Goal: Task Accomplishment & Management: Manage account settings

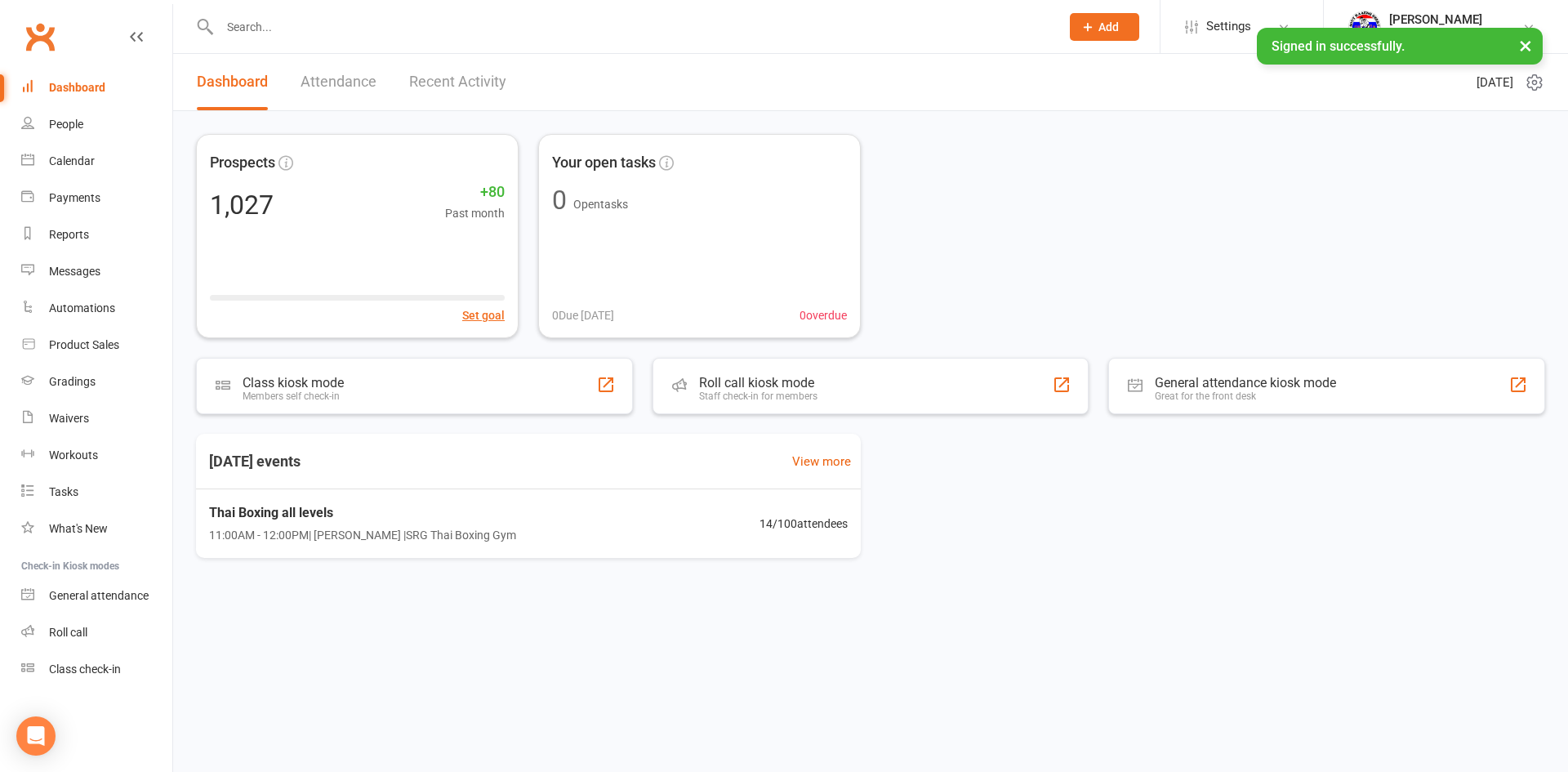
click at [363, 26] on input "text" at bounding box center [632, 27] width 834 height 23
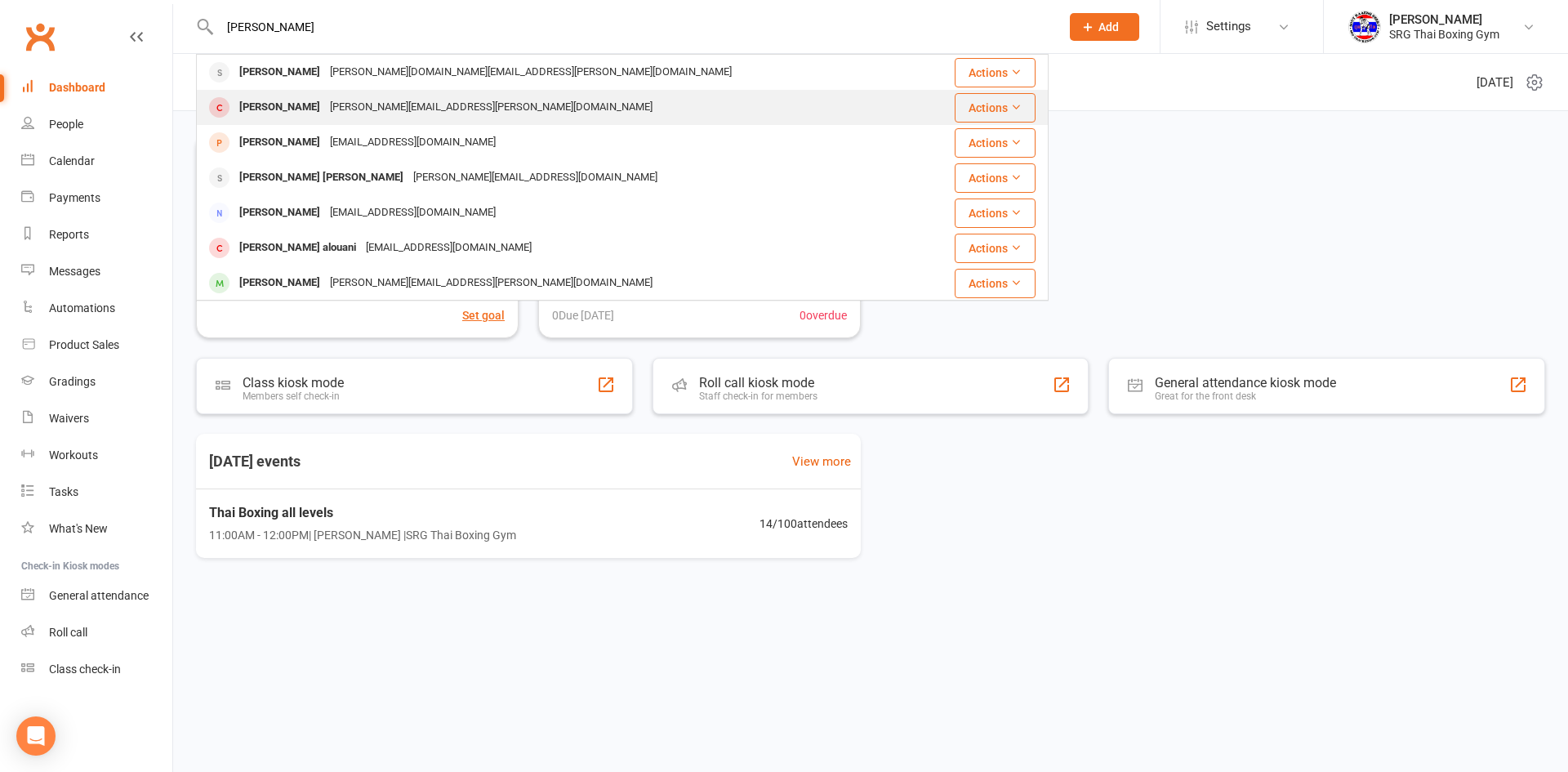
type input "samuel"
click at [325, 102] on div "Samuel Constantinides" at bounding box center [280, 107] width 90 height 24
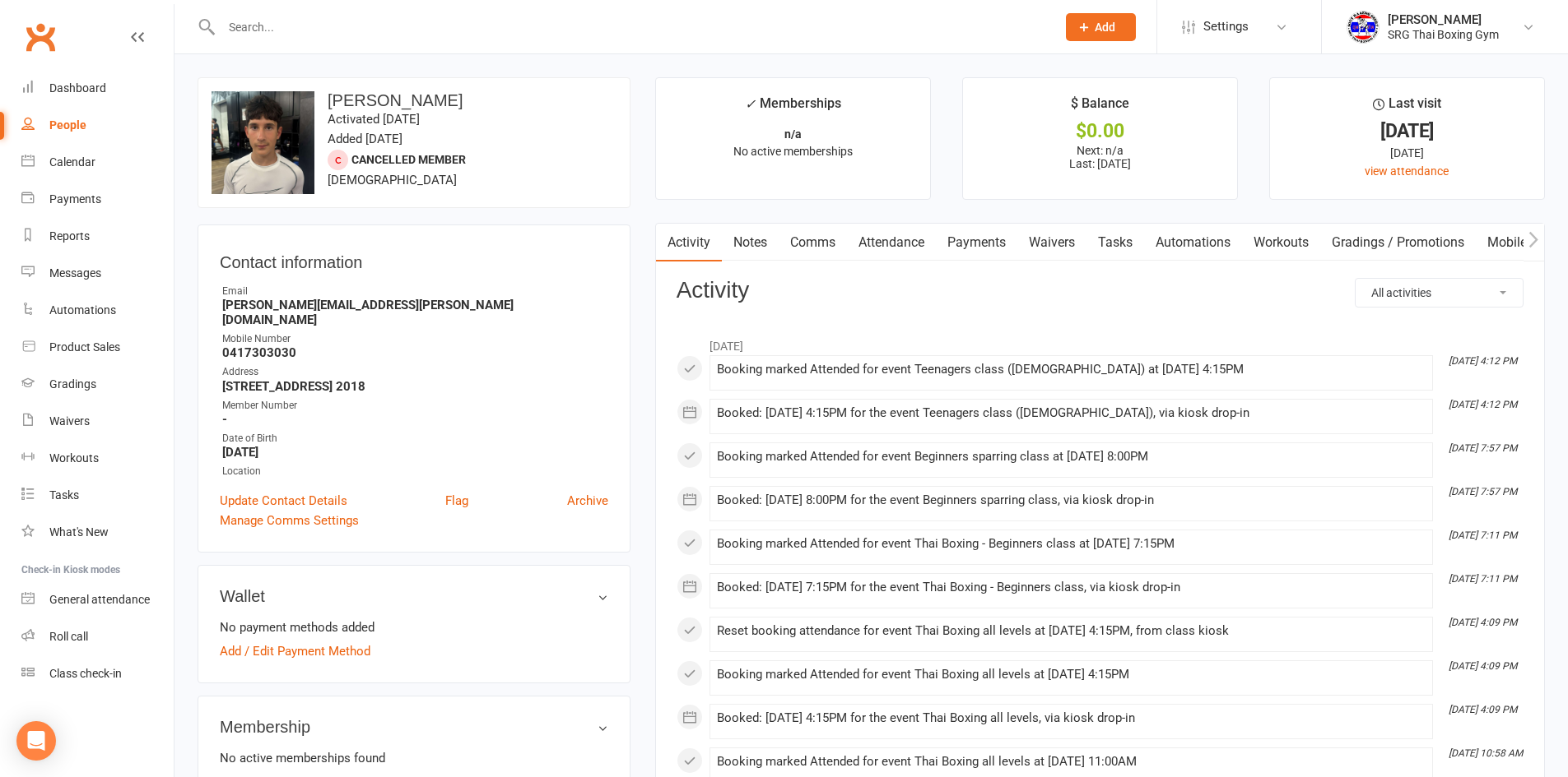
click at [977, 248] on link "Payments" at bounding box center [975, 243] width 81 height 37
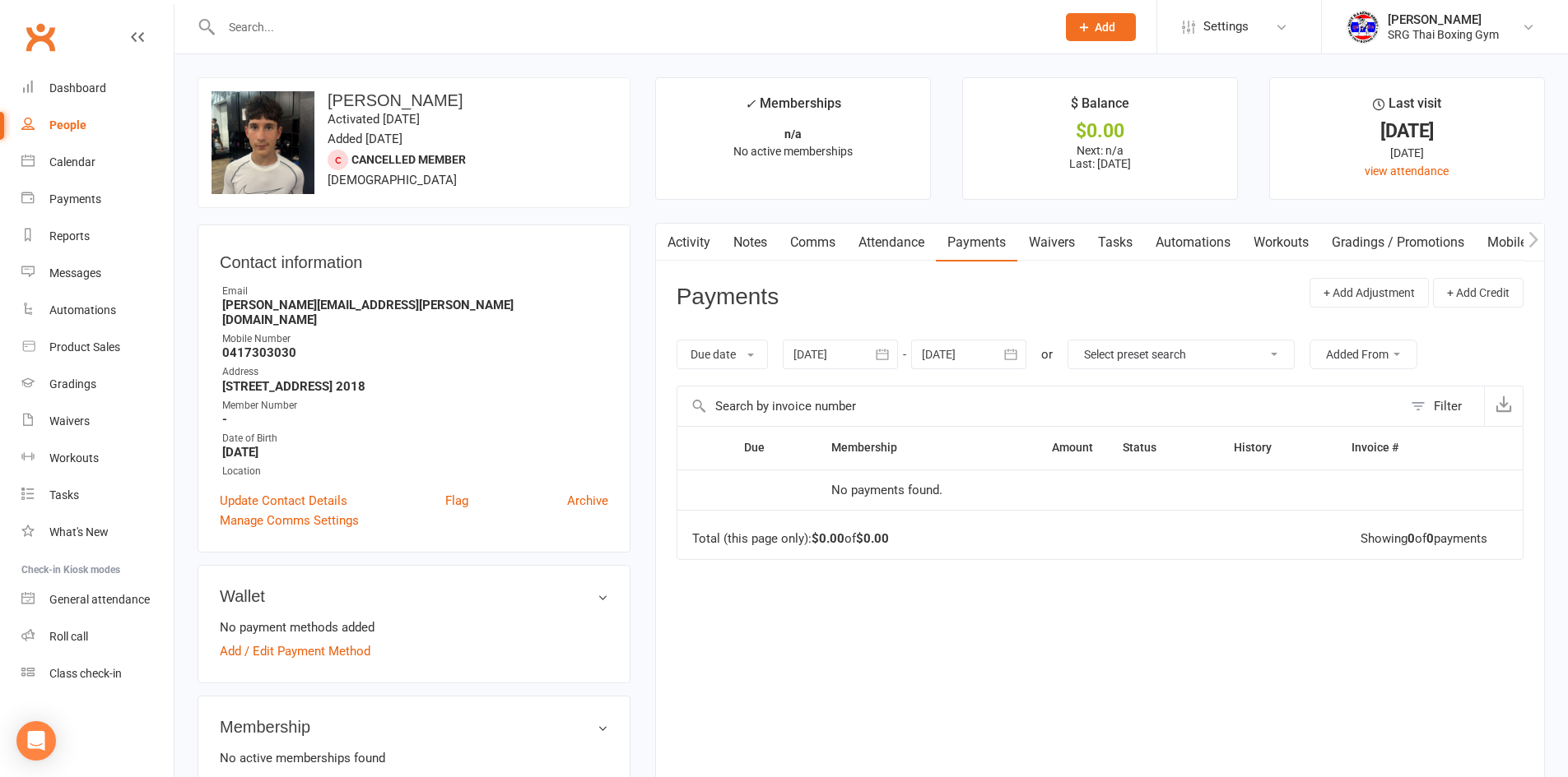
click at [696, 243] on link "Activity" at bounding box center [689, 243] width 66 height 37
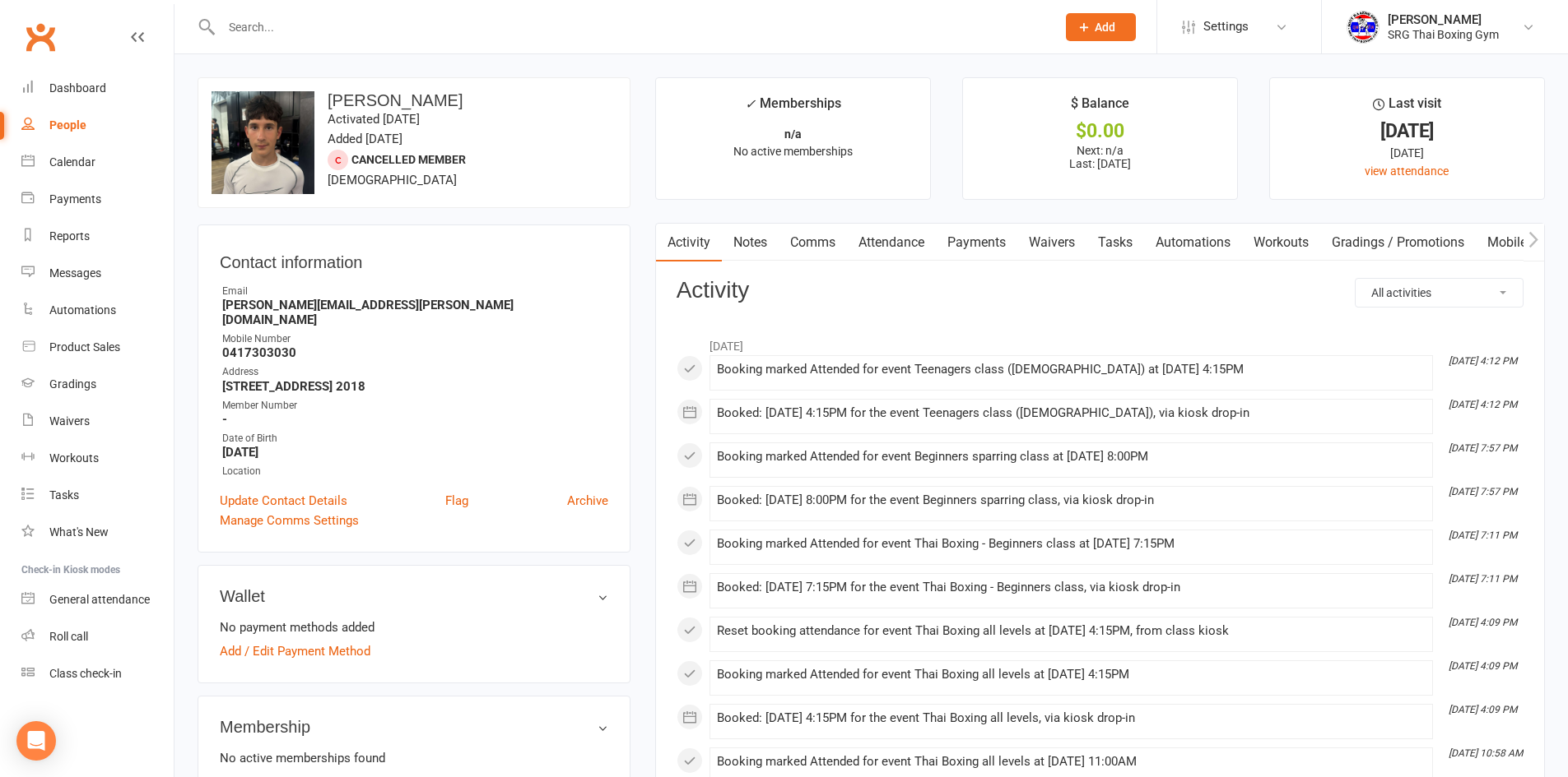
click at [760, 244] on link "Notes" at bounding box center [751, 243] width 57 height 37
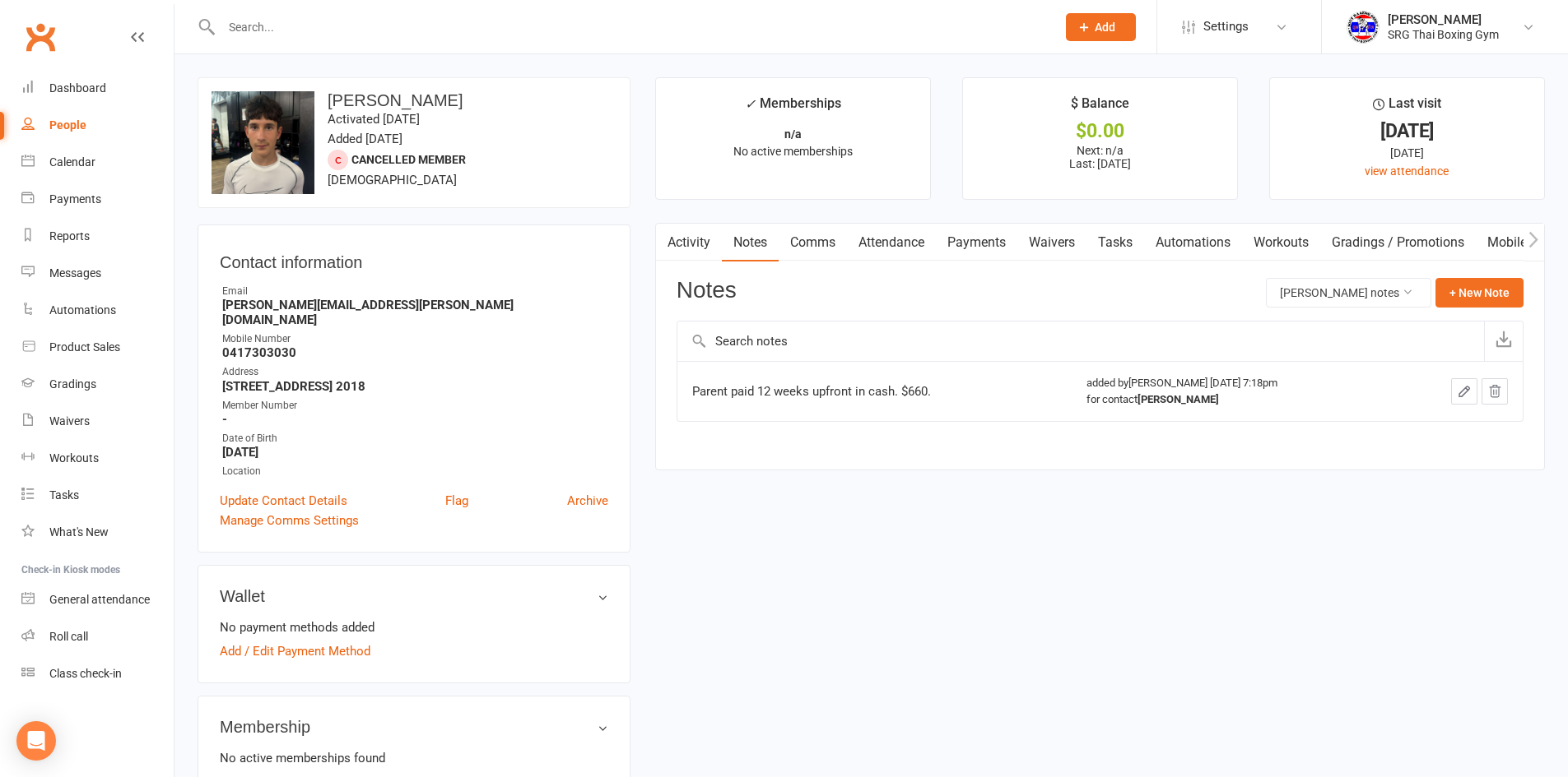
click at [1431, 168] on link "view attendance" at bounding box center [1406, 170] width 84 height 13
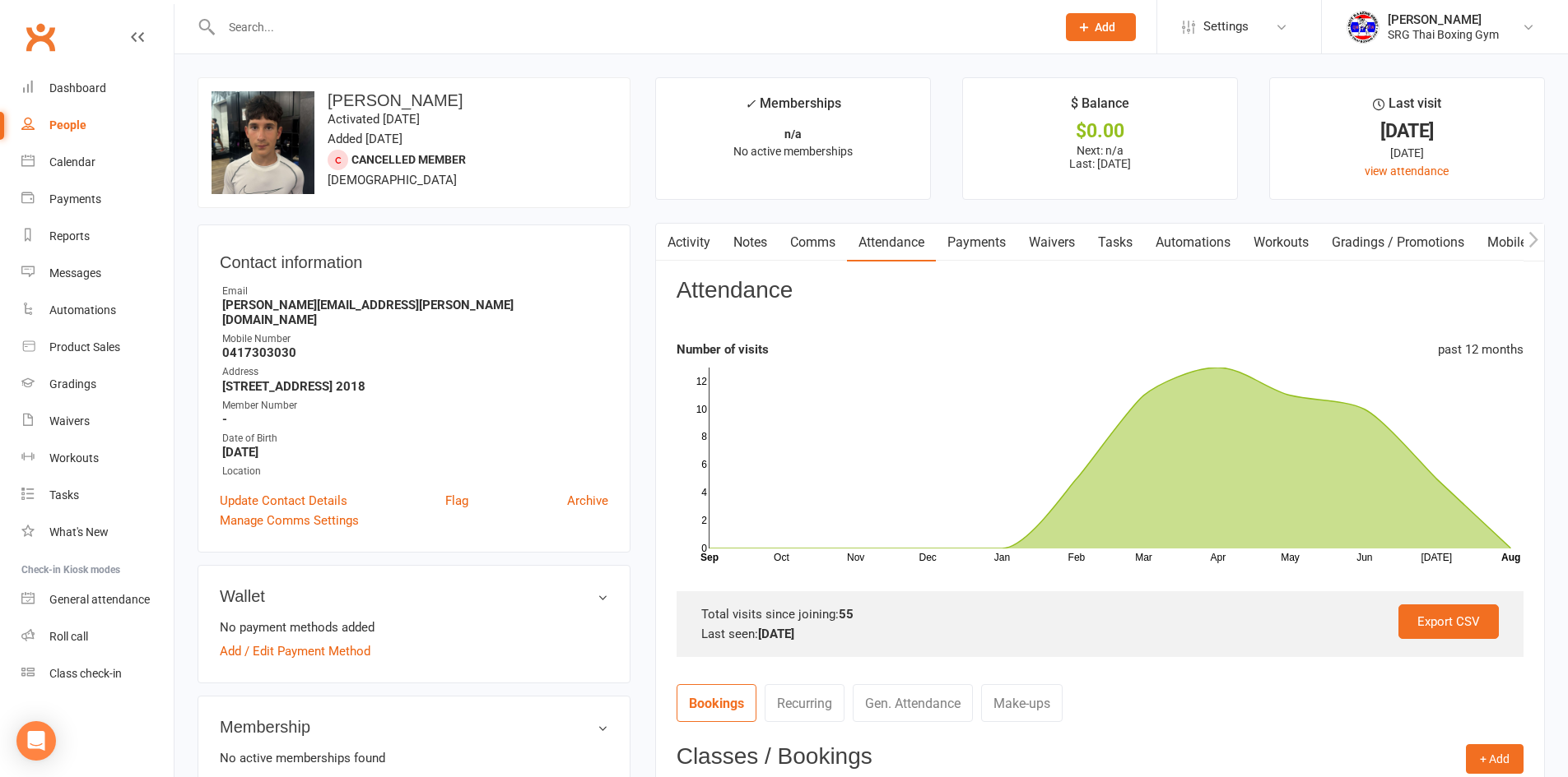
click at [977, 242] on link "Payments" at bounding box center [975, 243] width 81 height 37
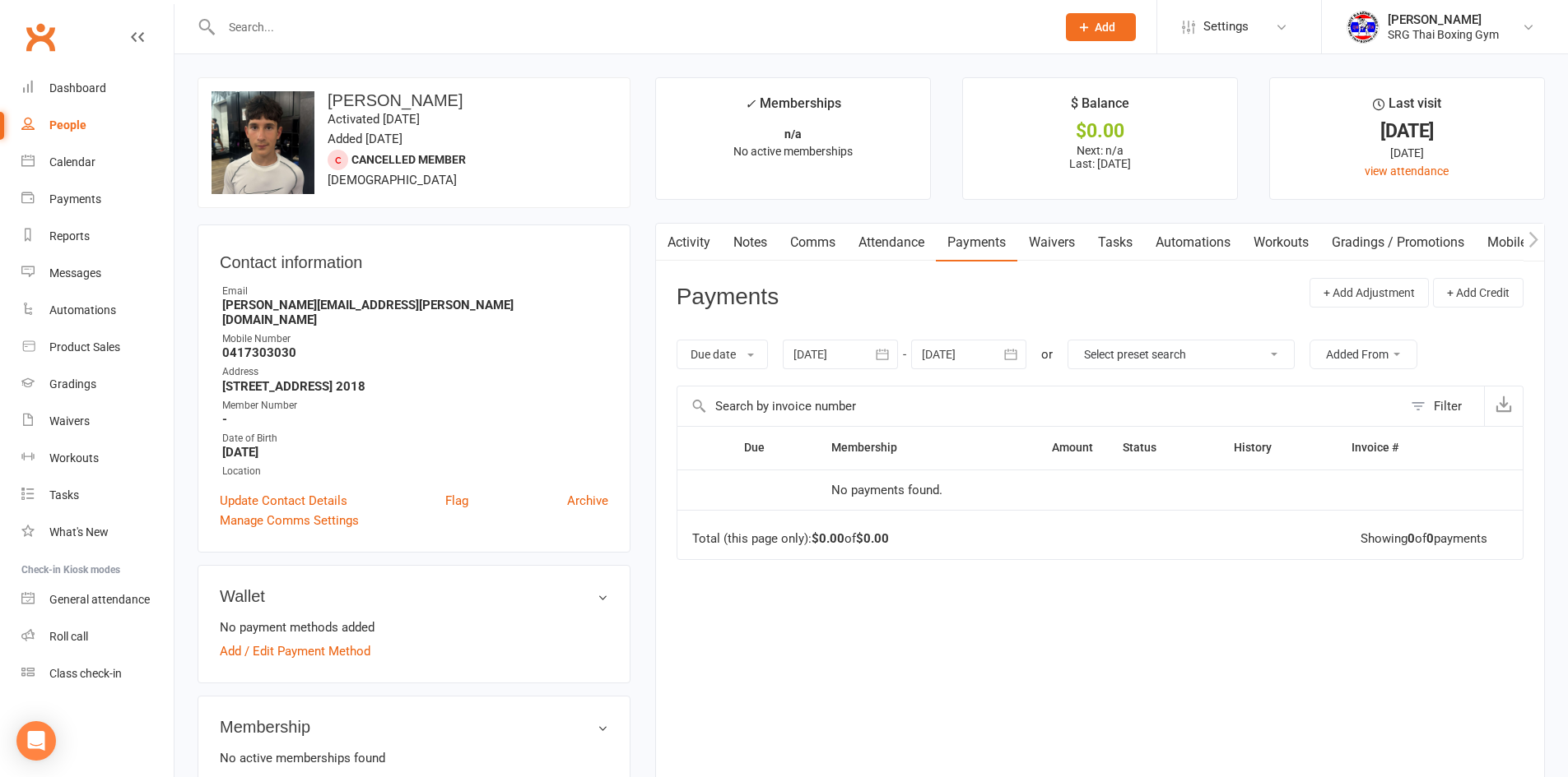
click at [821, 244] on link "Comms" at bounding box center [812, 243] width 69 height 37
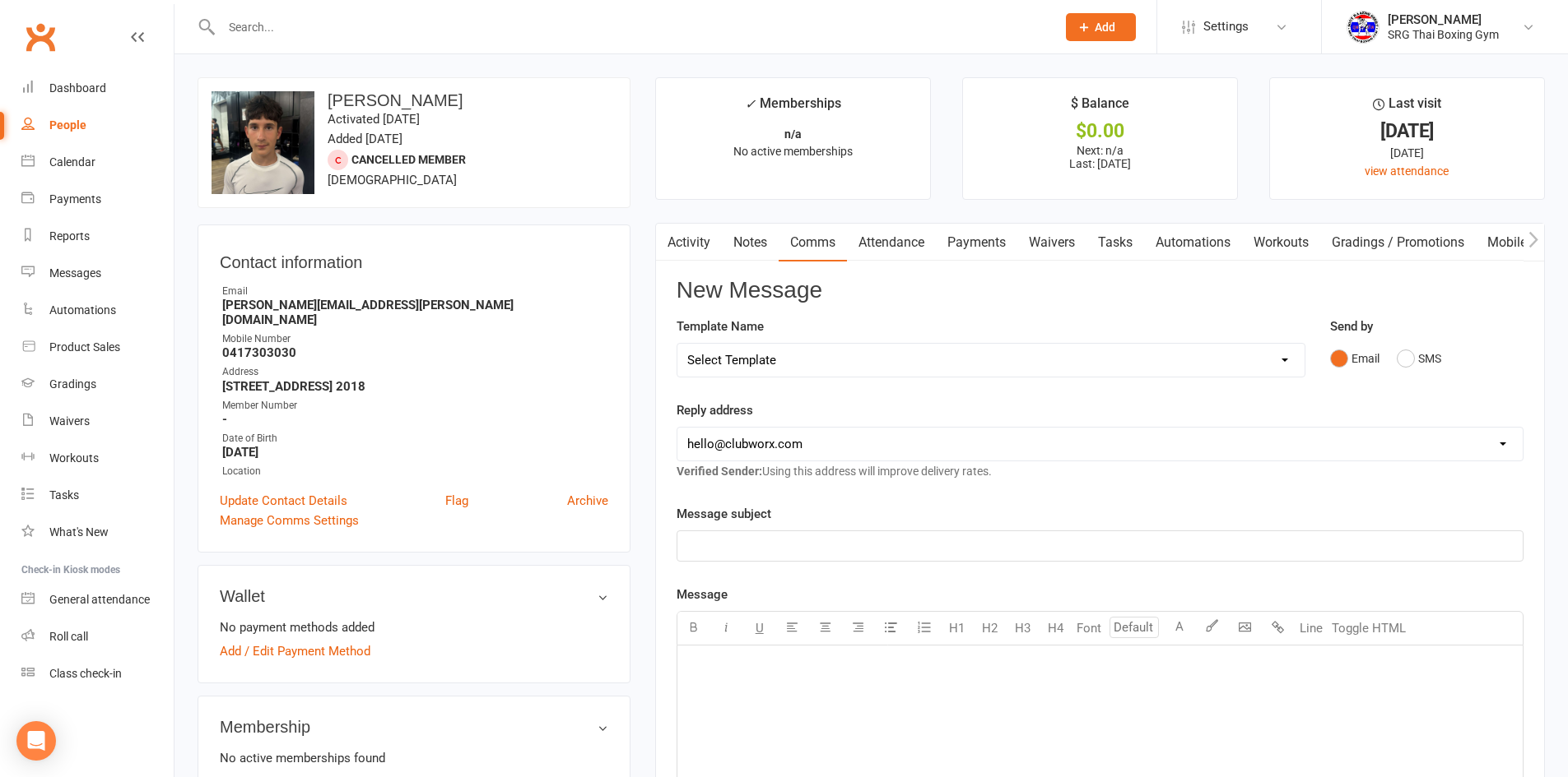
click at [889, 242] on link "Attendance" at bounding box center [892, 243] width 89 height 37
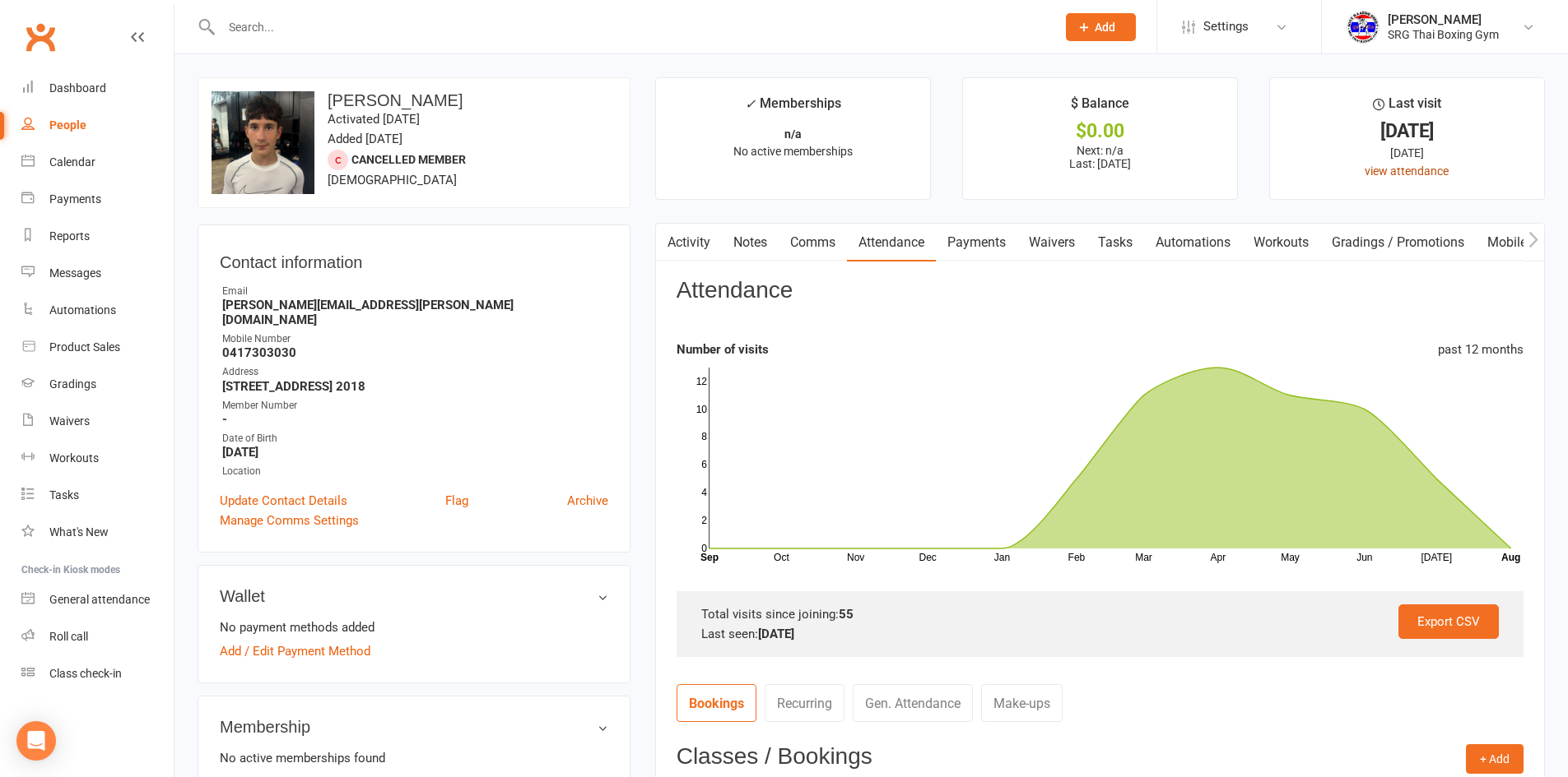
click at [1423, 170] on link "view attendance" at bounding box center [1406, 170] width 84 height 13
click at [967, 241] on link "Payments" at bounding box center [975, 243] width 81 height 37
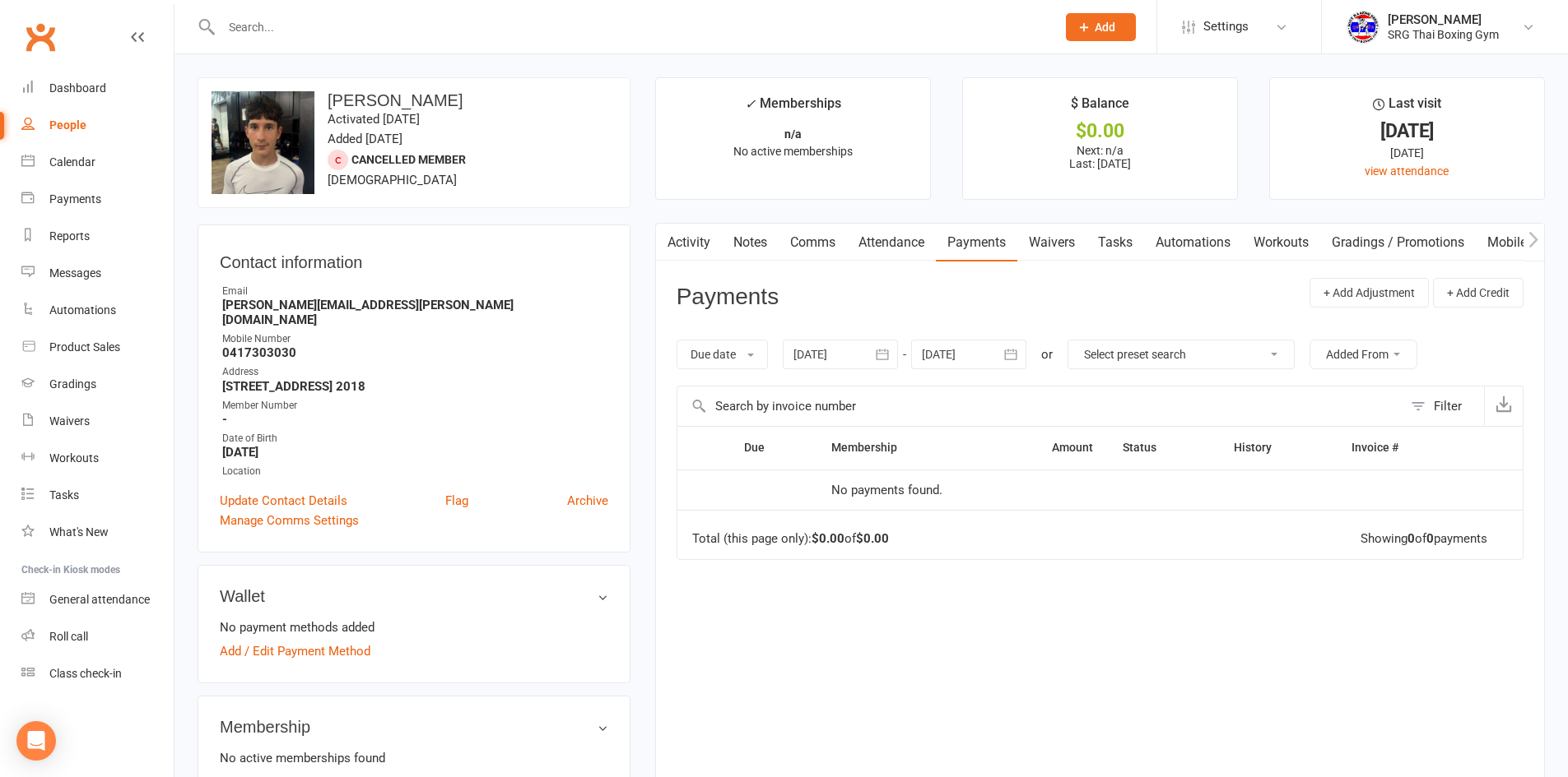
click at [691, 241] on link "Activity" at bounding box center [689, 243] width 66 height 37
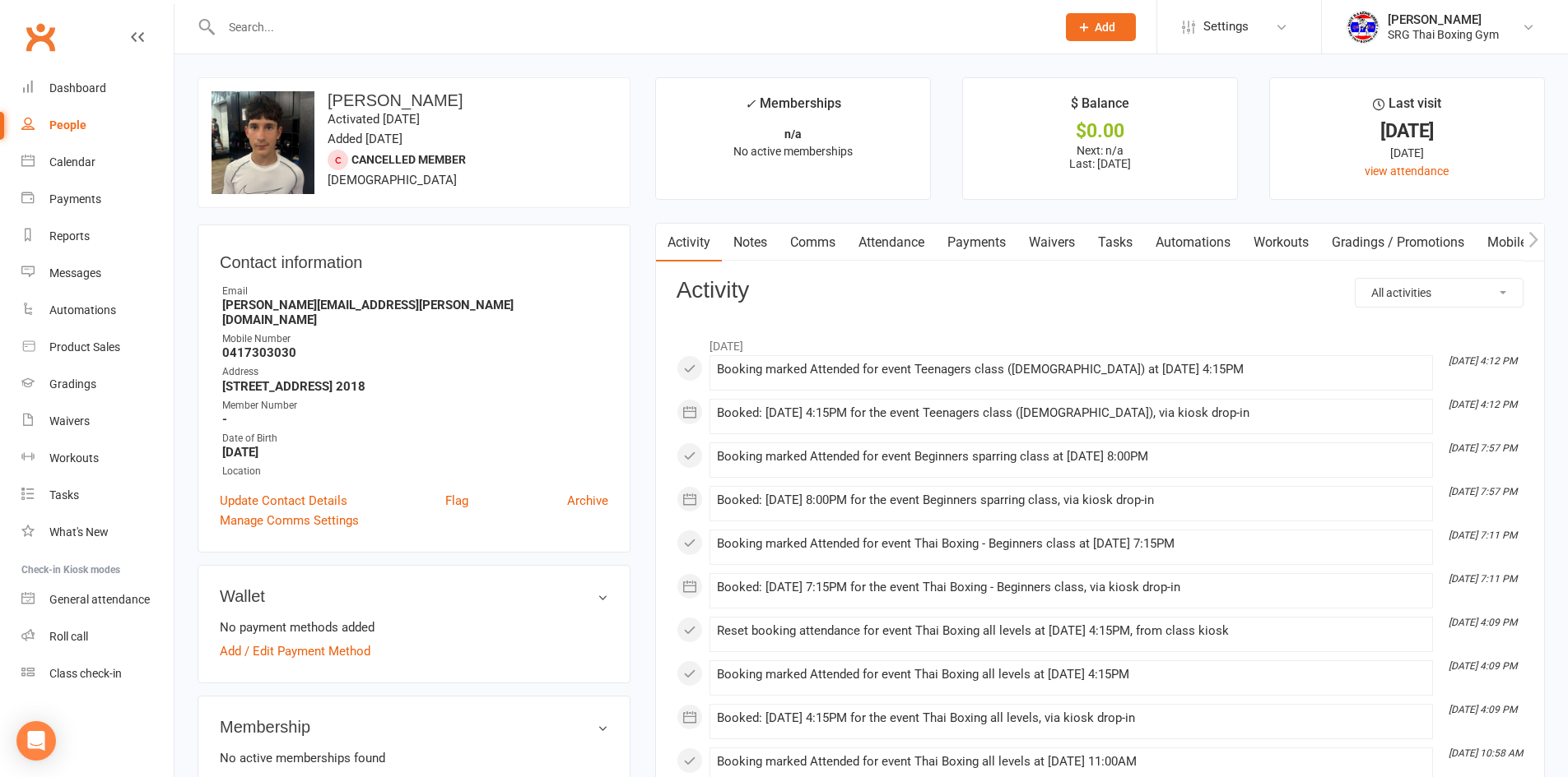
click at [751, 242] on link "Notes" at bounding box center [751, 243] width 57 height 37
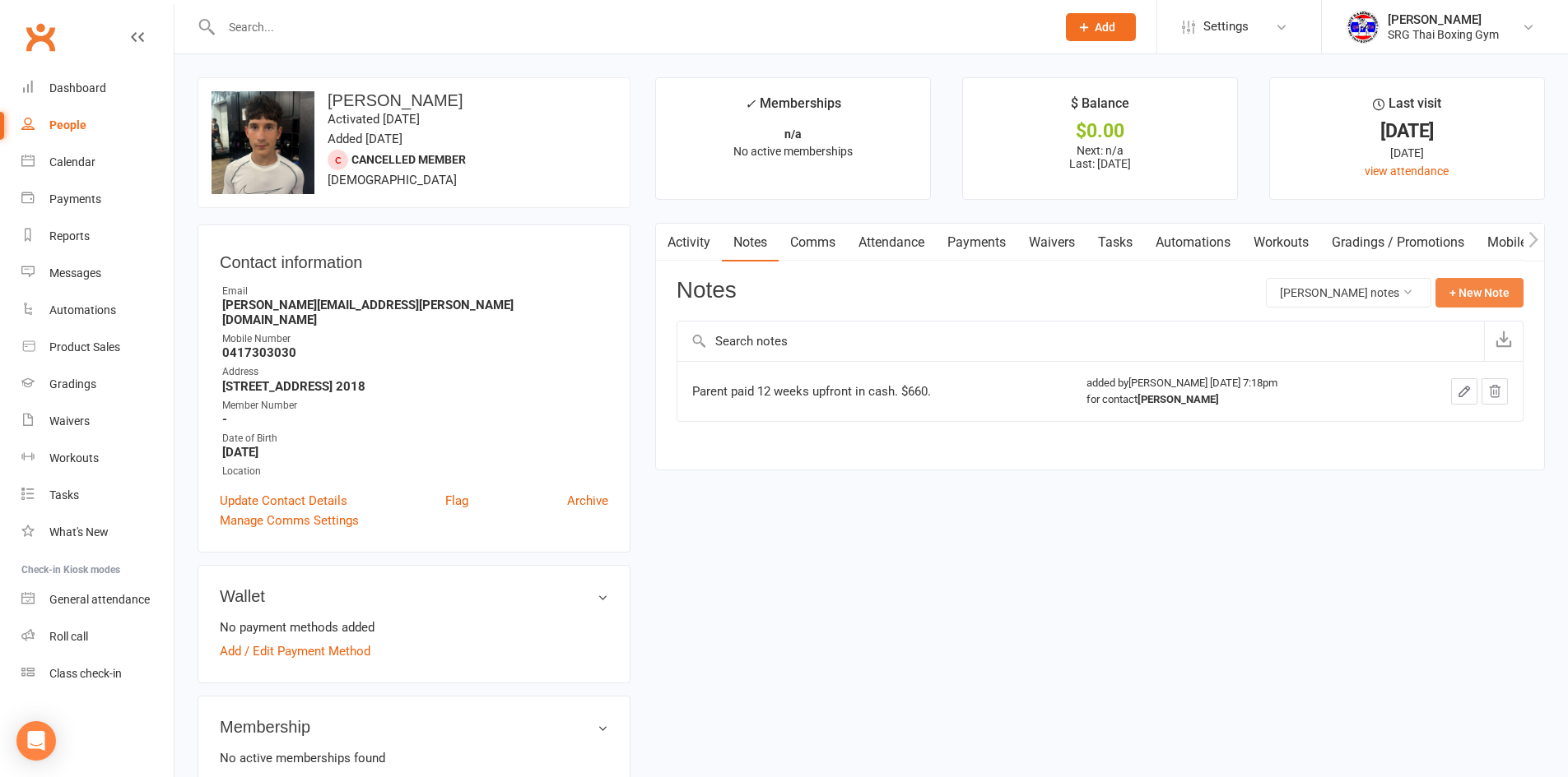
click at [1477, 297] on button "+ New Note" at bounding box center [1479, 293] width 88 height 29
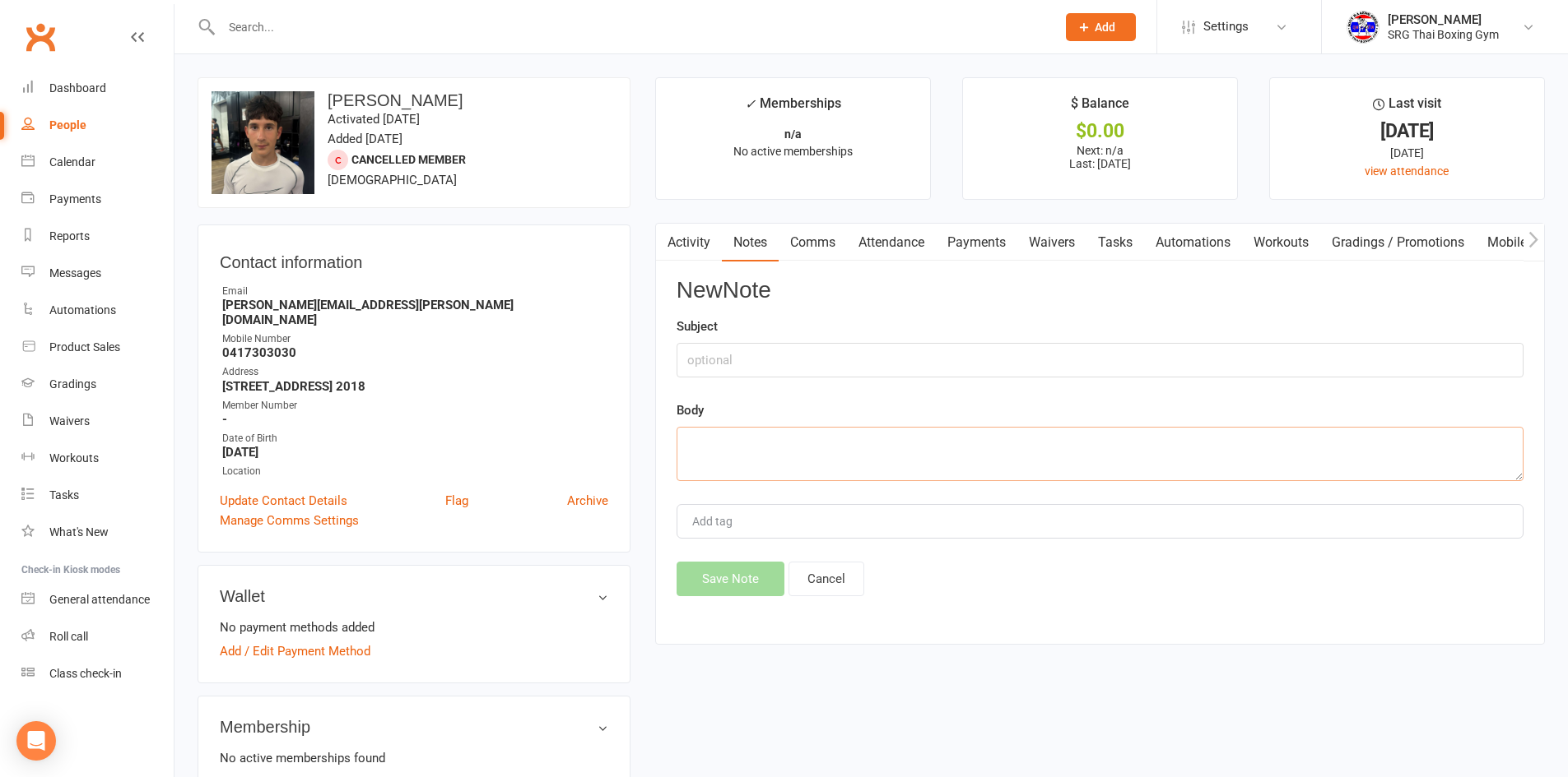
click at [797, 448] on textarea at bounding box center [1099, 454] width 847 height 54
click at [760, 436] on textarea at bounding box center [1099, 454] width 847 height 54
type textarea "paid from 28 of july until 13 of october"
click at [719, 361] on input "text" at bounding box center [1099, 360] width 847 height 35
type input "payment cash"
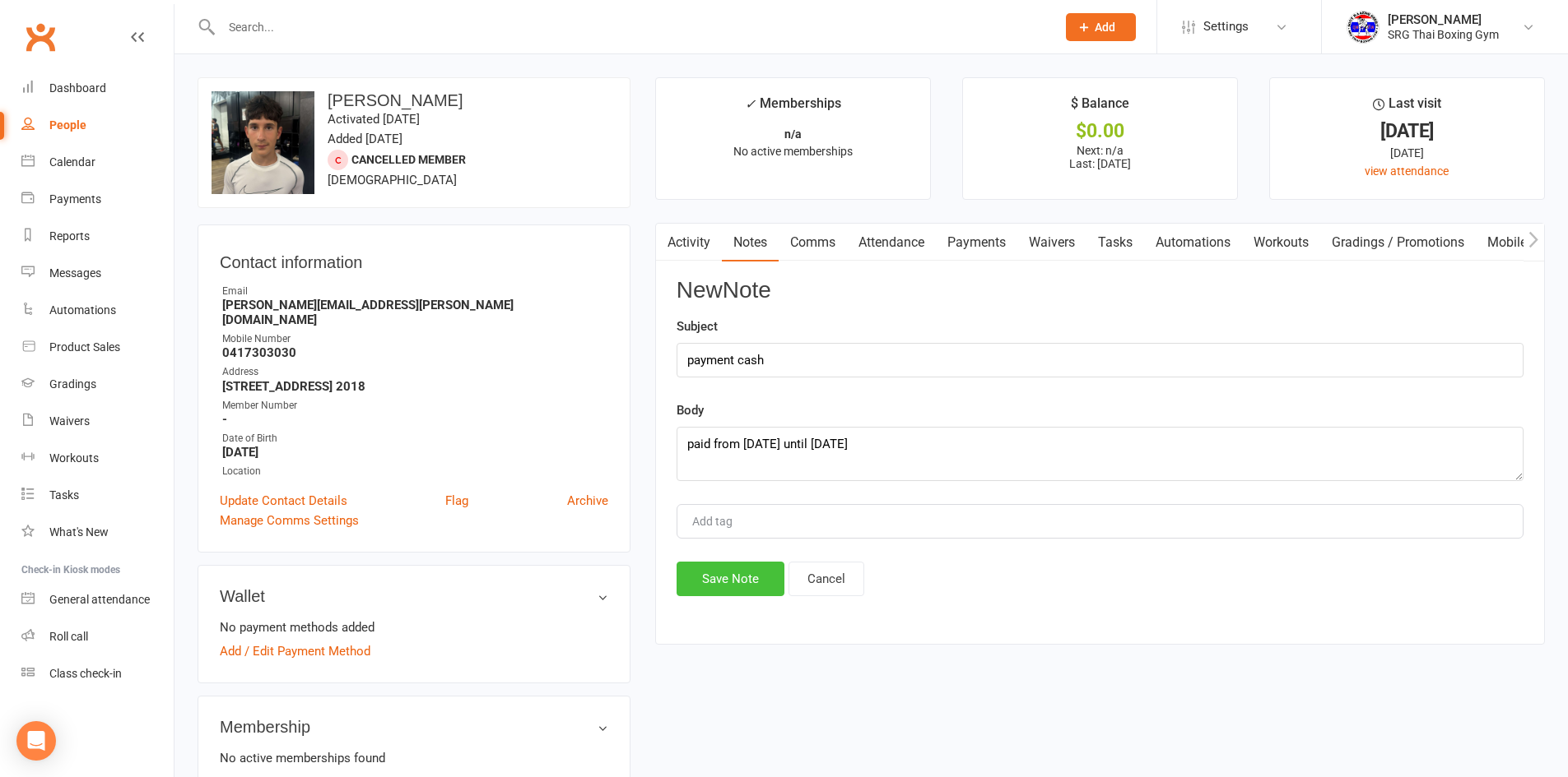
click at [745, 578] on button "Save Note" at bounding box center [730, 579] width 108 height 35
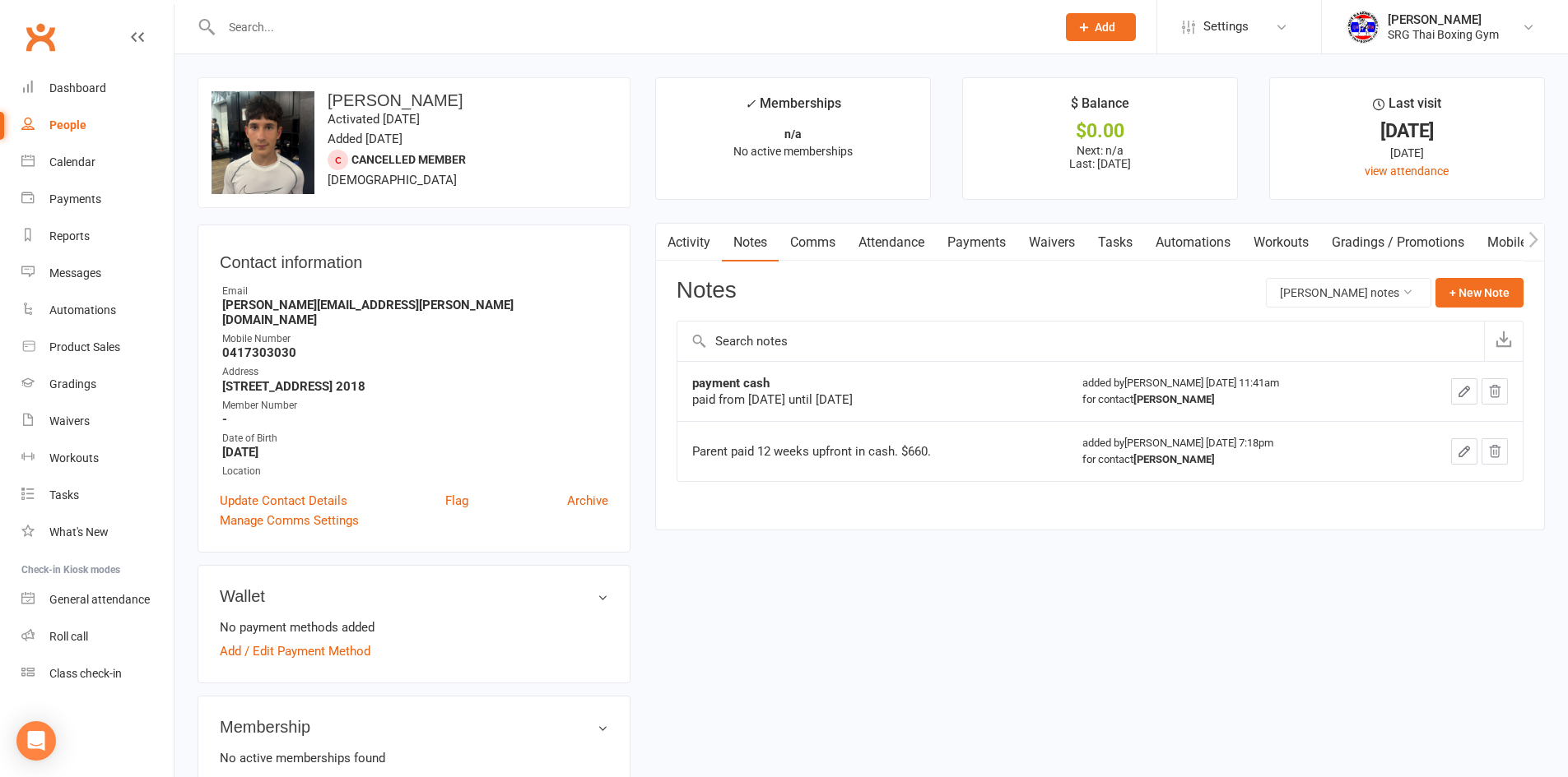
click at [975, 246] on link "Payments" at bounding box center [975, 243] width 81 height 37
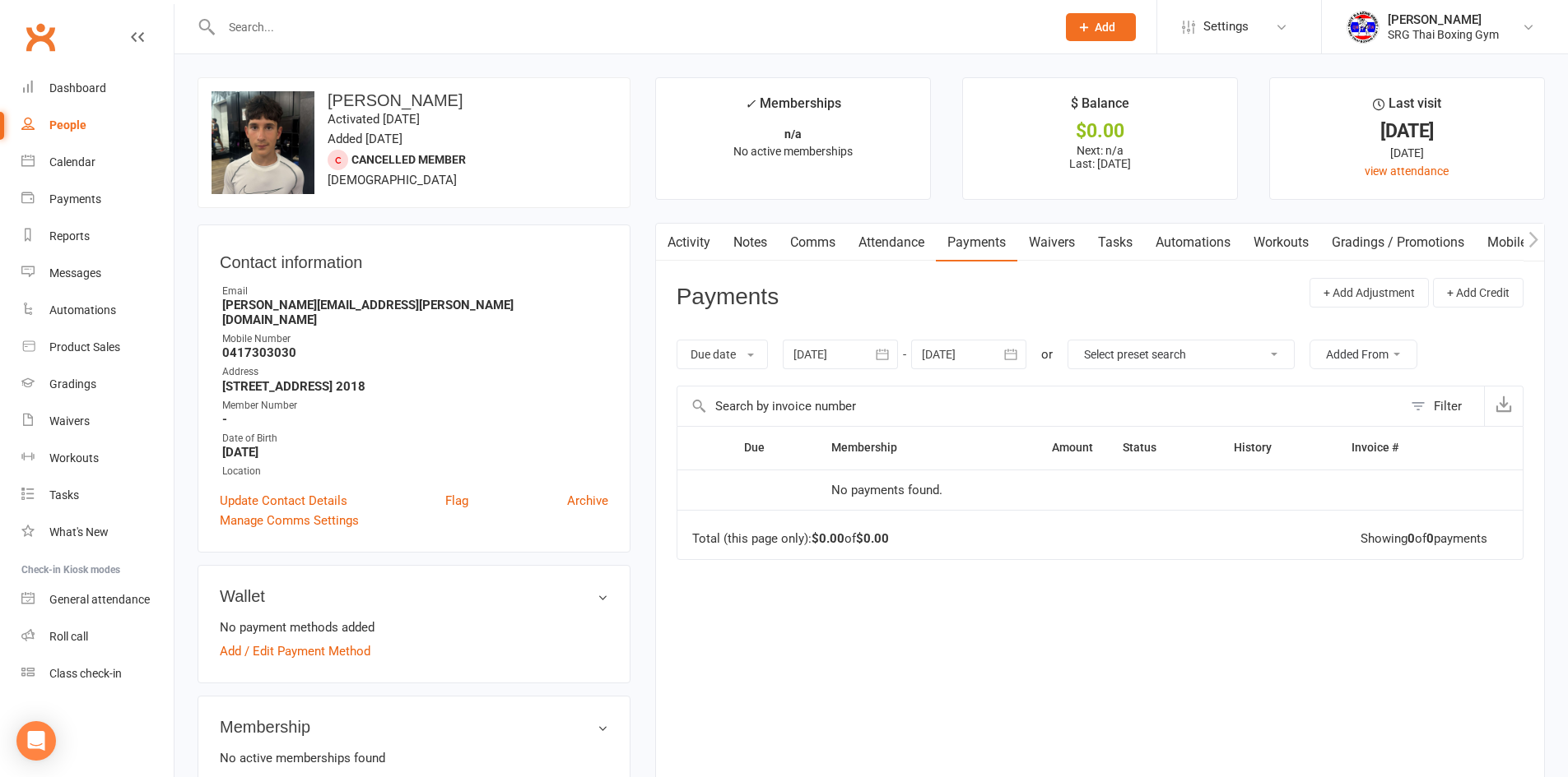
click at [877, 354] on icon "button" at bounding box center [882, 354] width 16 height 16
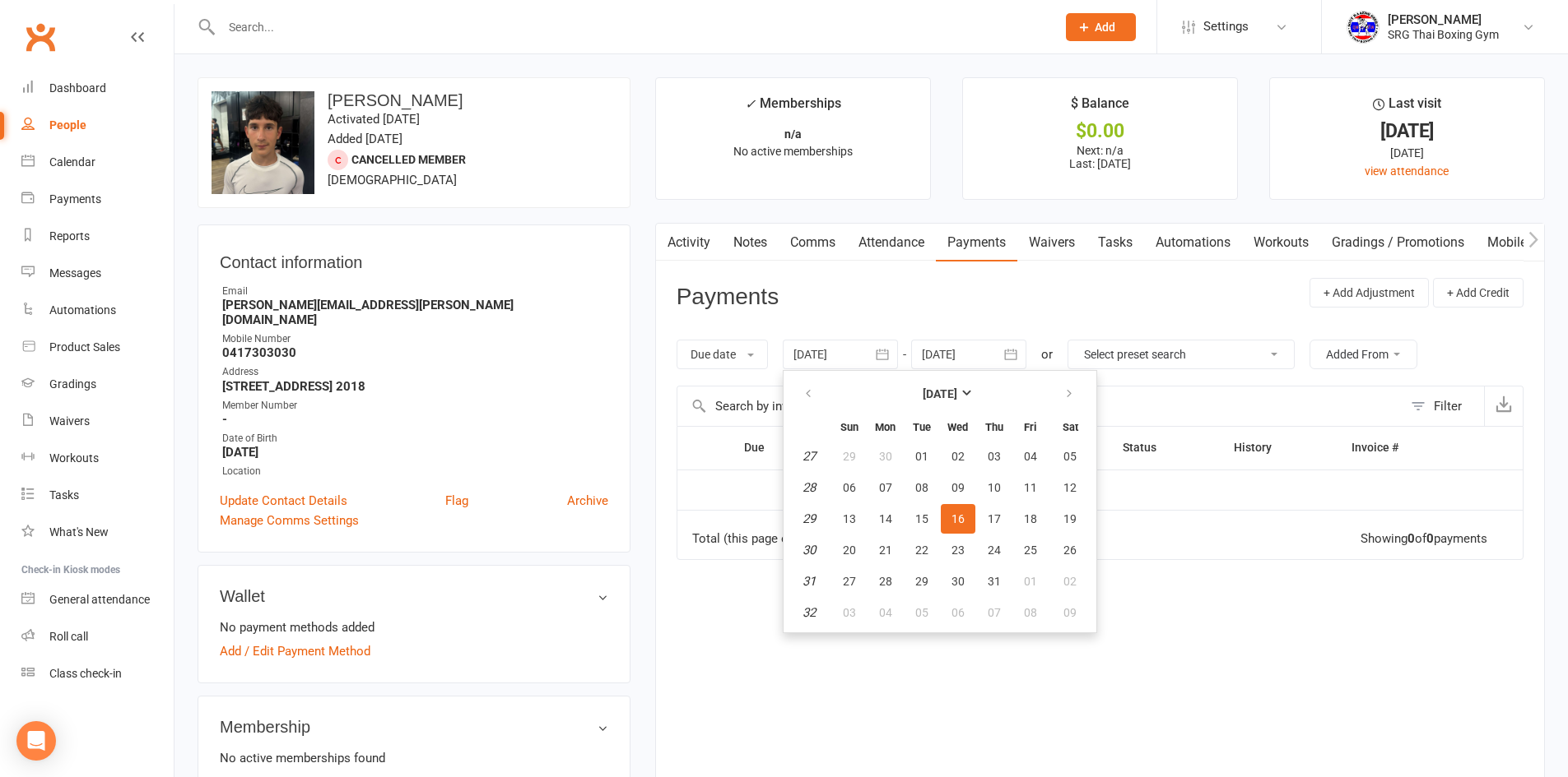
click at [986, 362] on div at bounding box center [968, 354] width 115 height 29
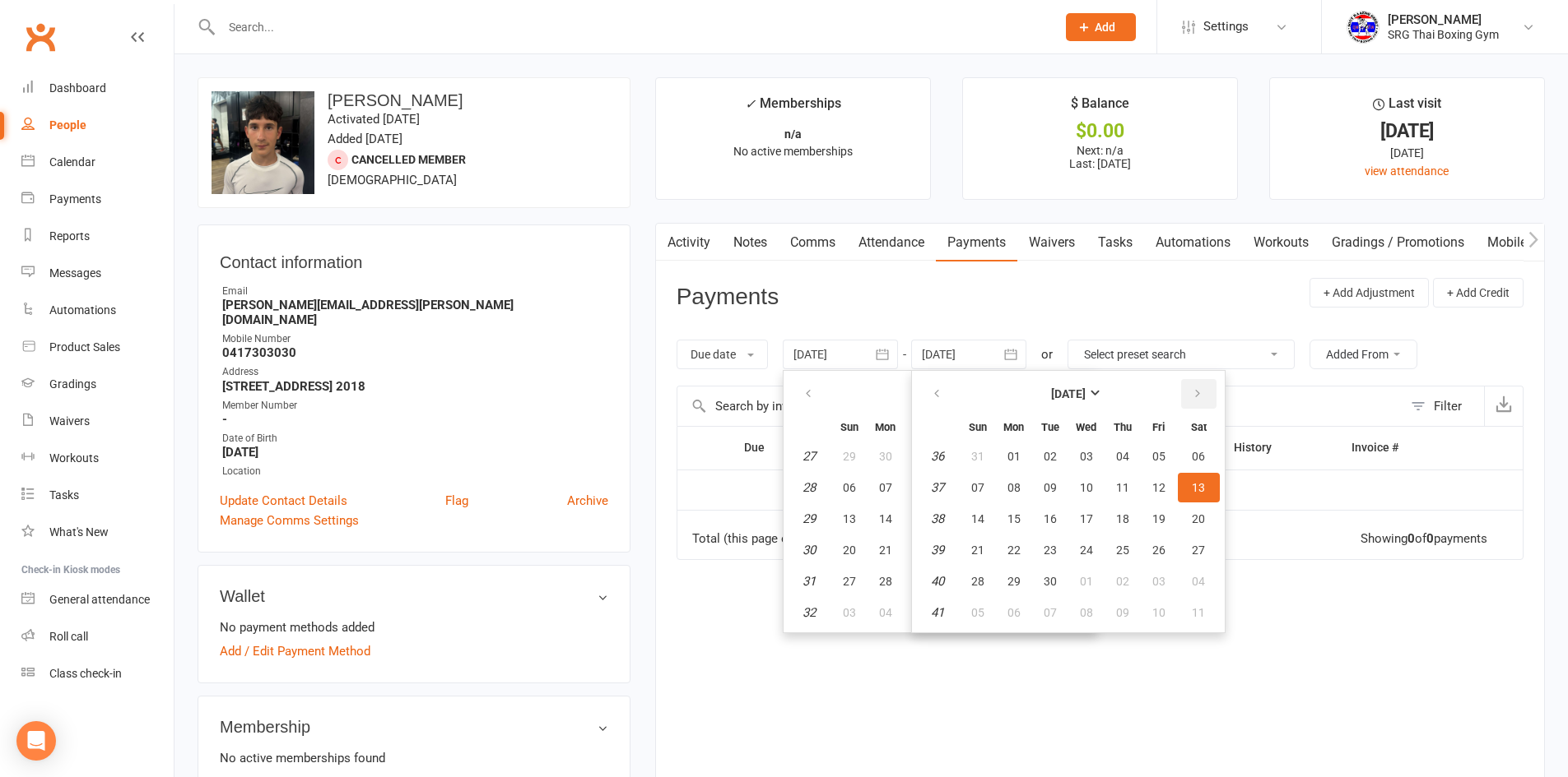
click at [1201, 392] on icon "button" at bounding box center [1197, 393] width 12 height 13
click at [1016, 518] on span "13" at bounding box center [1014, 518] width 13 height 13
type input "13 Oct 2025"
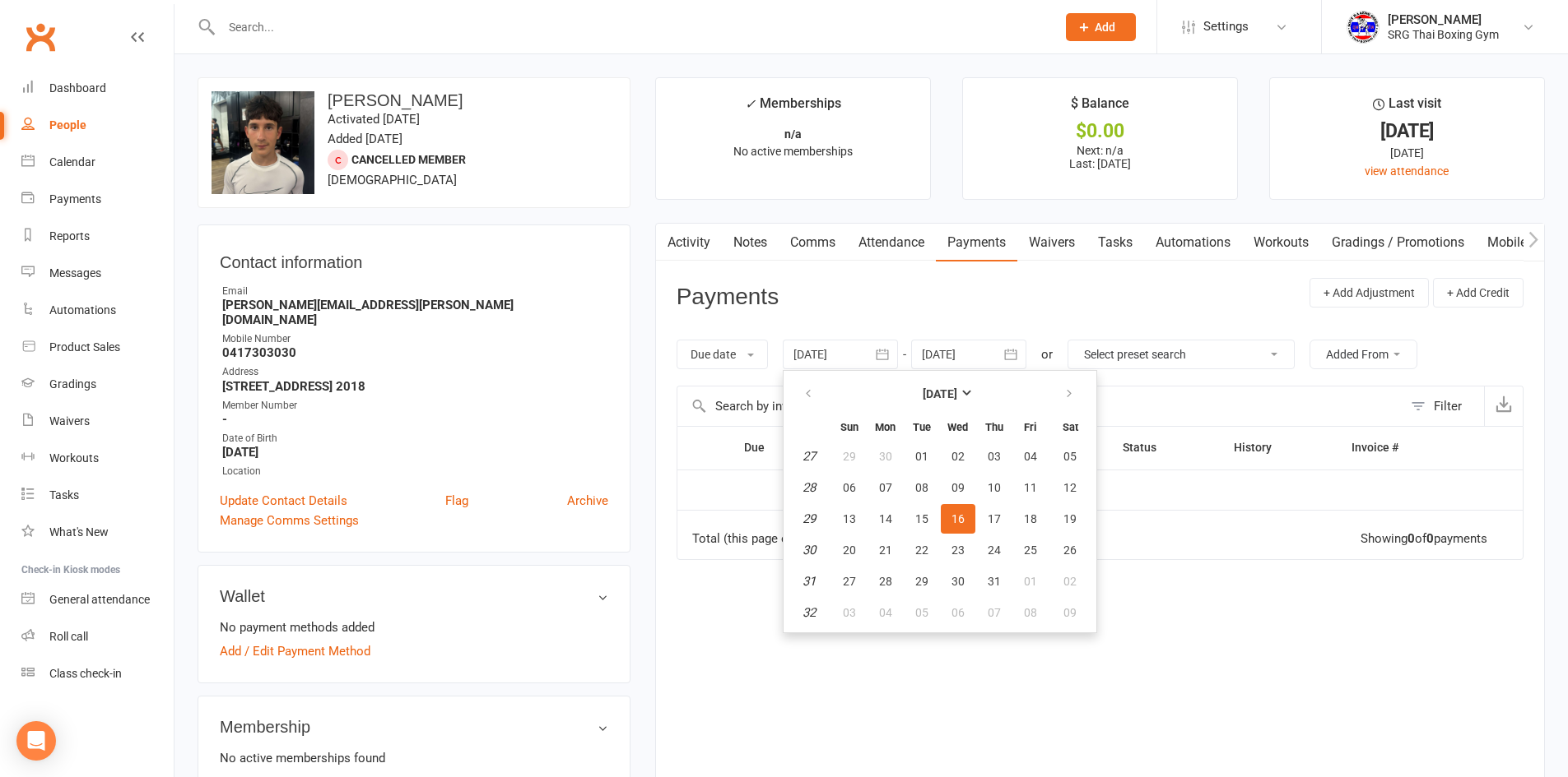
click at [1152, 575] on div "Due Contact Membership Amount Status History Invoice # No payments found. Total…" at bounding box center [1099, 599] width 847 height 345
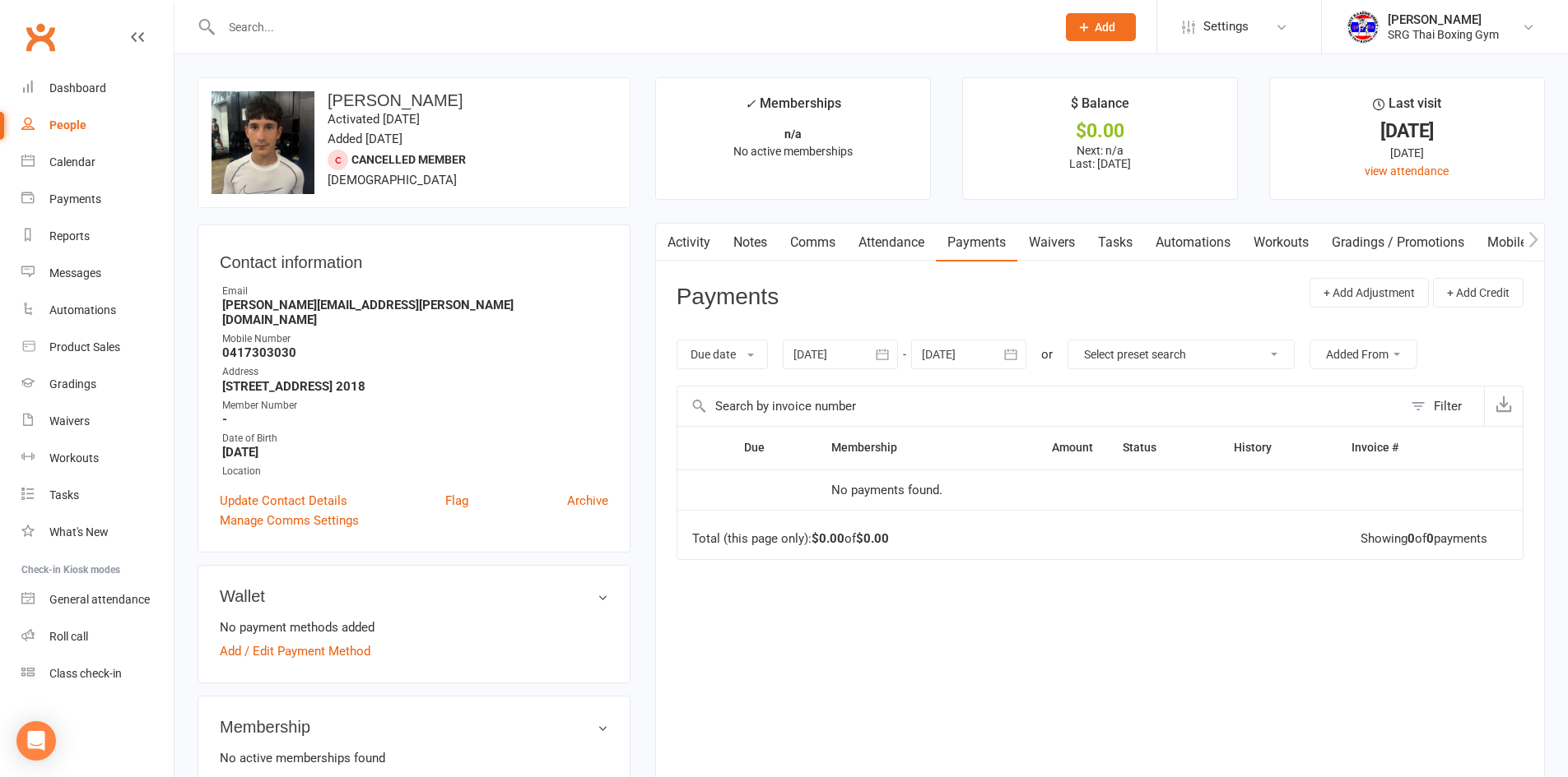
click at [1282, 354] on select "Select preset search All failures All skipped payments All pending payments Suc…" at bounding box center [1181, 354] width 226 height 28
click at [1282, 354] on select "Select preset search All failures All skipped payments All pending payments Suc…" at bounding box center [1181, 354] width 226 height 28
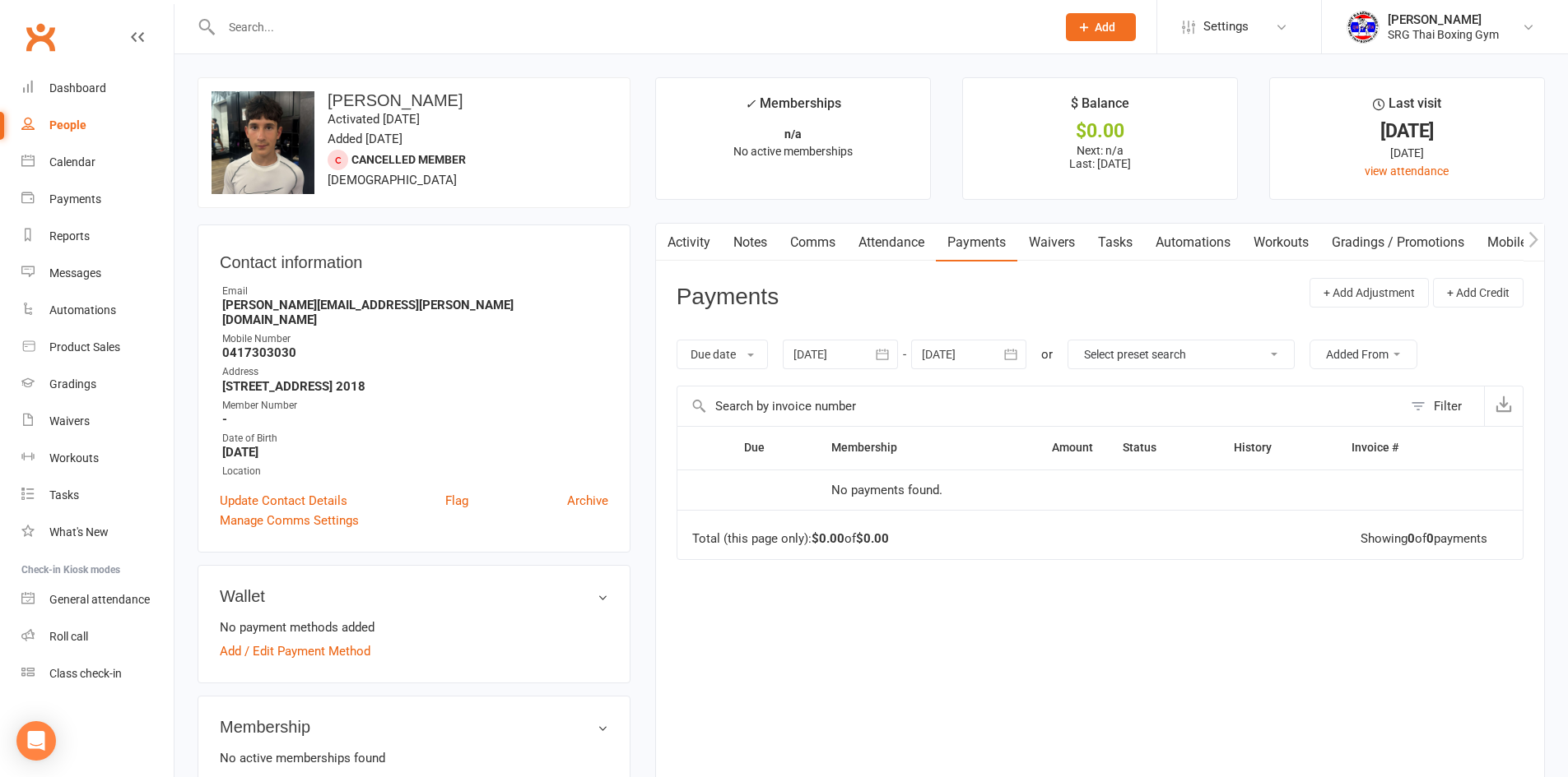
click at [1282, 354] on select "Select preset search All failures All skipped payments All pending payments Suc…" at bounding box center [1181, 354] width 226 height 28
